Goal: Find specific page/section: Find specific page/section

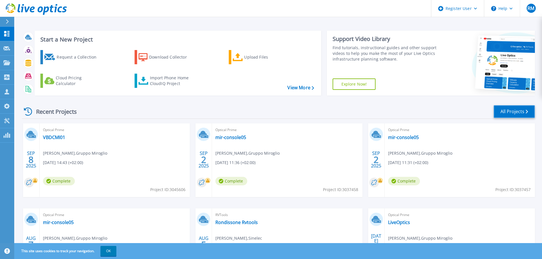
click at [505, 110] on link "All Projects" at bounding box center [513, 111] width 41 height 13
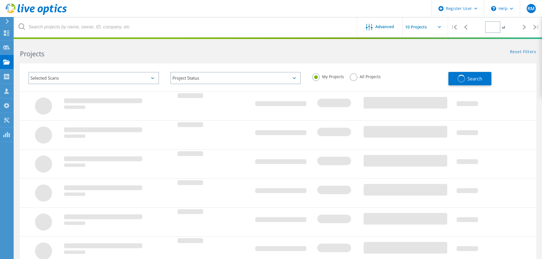
type input "1"
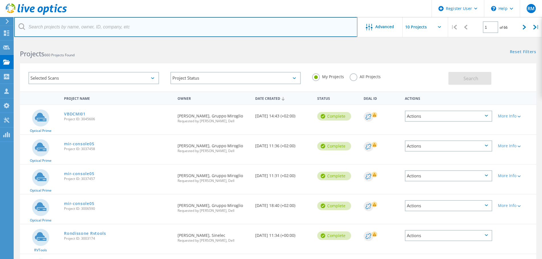
click at [83, 25] on input "text" at bounding box center [185, 27] width 343 height 20
type input "grazioli"
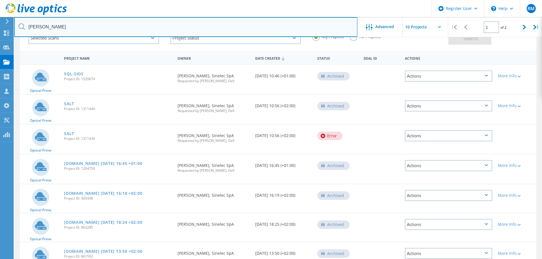
scroll to position [57, 0]
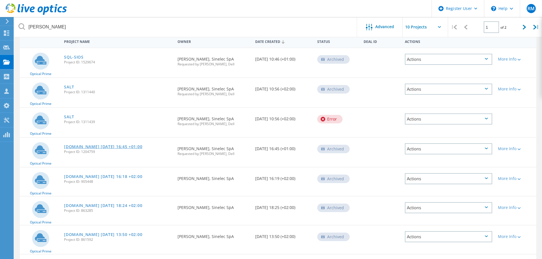
click at [85, 146] on link "[DOMAIN_NAME] [DATE] 16:45 +01:00" at bounding box center [103, 147] width 78 height 4
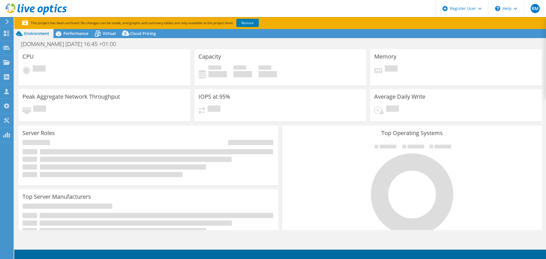
select select "USD"
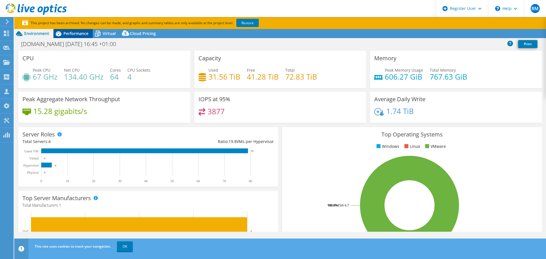
click at [72, 34] on span "Performance" at bounding box center [75, 33] width 25 height 5
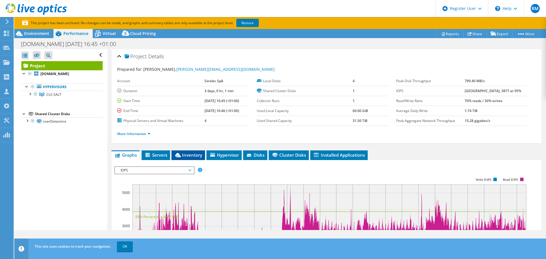
click at [193, 153] on span "Inventory" at bounding box center [188, 155] width 28 height 6
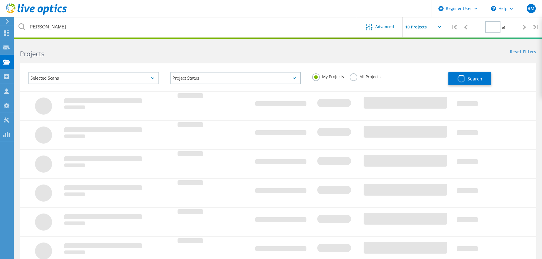
type input "1"
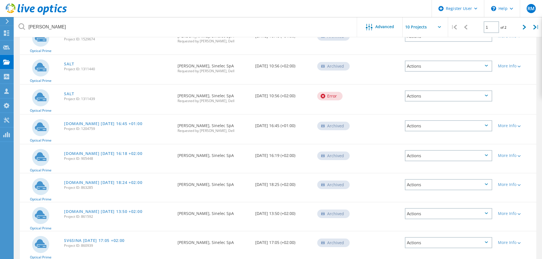
scroll to position [85, 0]
